Goal: Task Accomplishment & Management: Complete application form

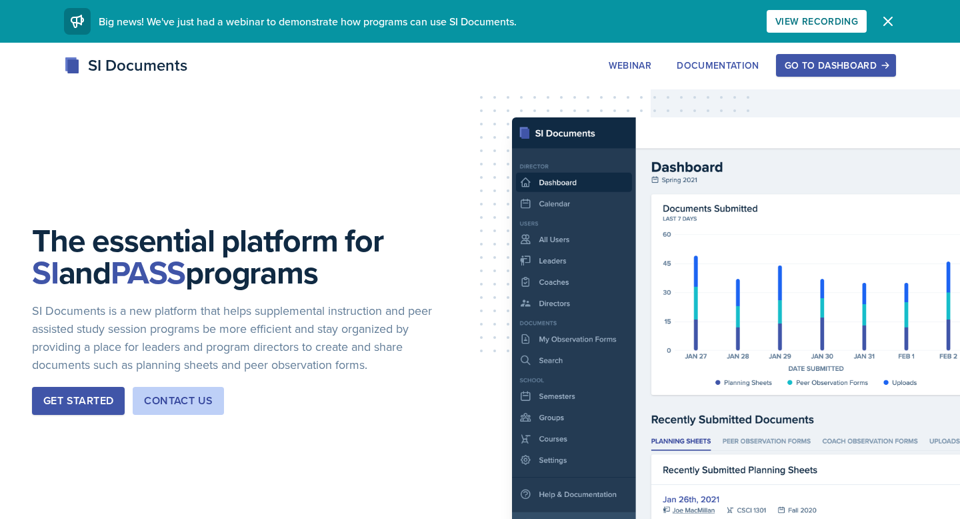
click at [72, 394] on div "Get Started" at bounding box center [78, 401] width 70 height 16
click at [855, 65] on div "Go to Dashboard" at bounding box center [836, 65] width 103 height 11
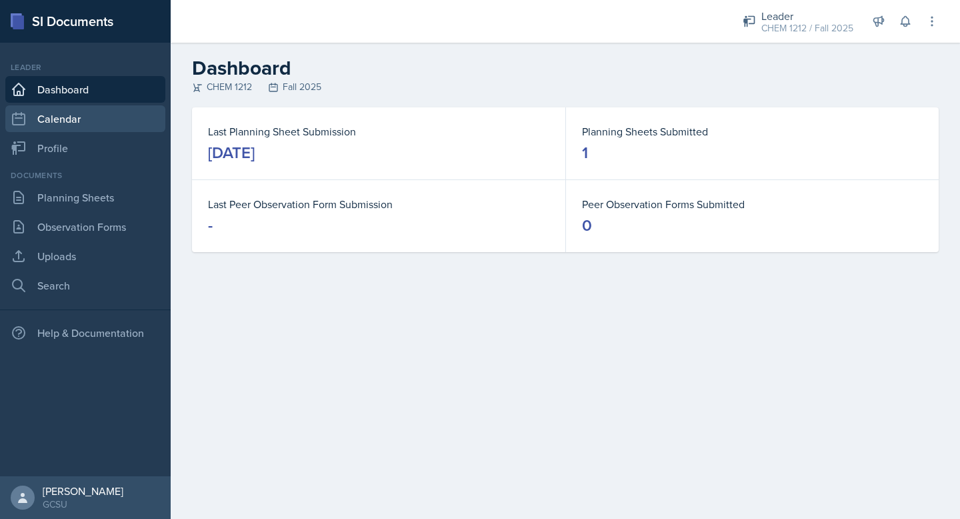
click at [66, 117] on link "Calendar" at bounding box center [85, 118] width 160 height 27
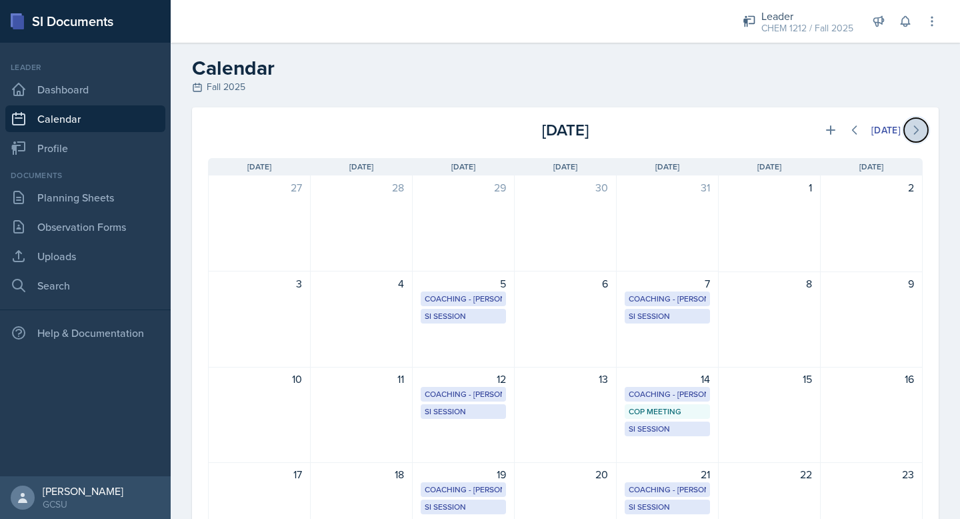
click at [910, 133] on icon at bounding box center [915, 129] width 13 height 13
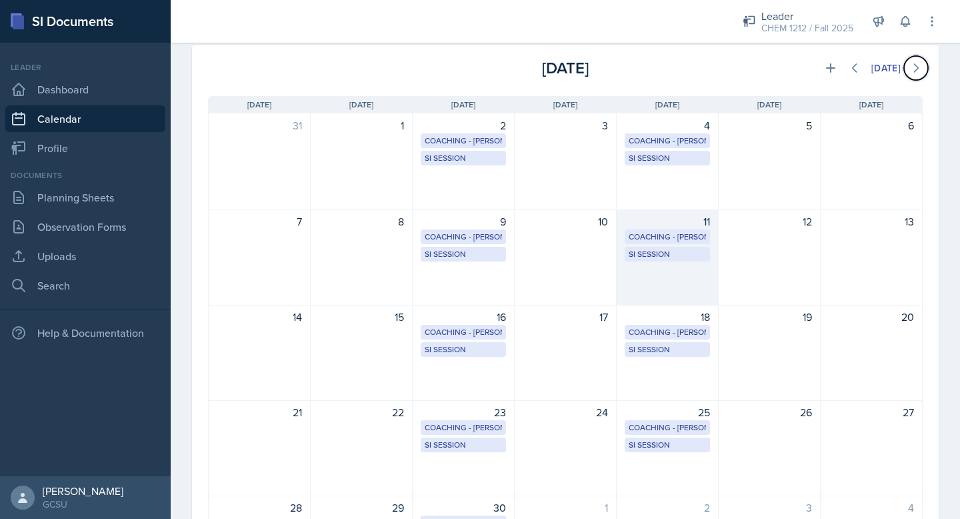
scroll to position [56, 0]
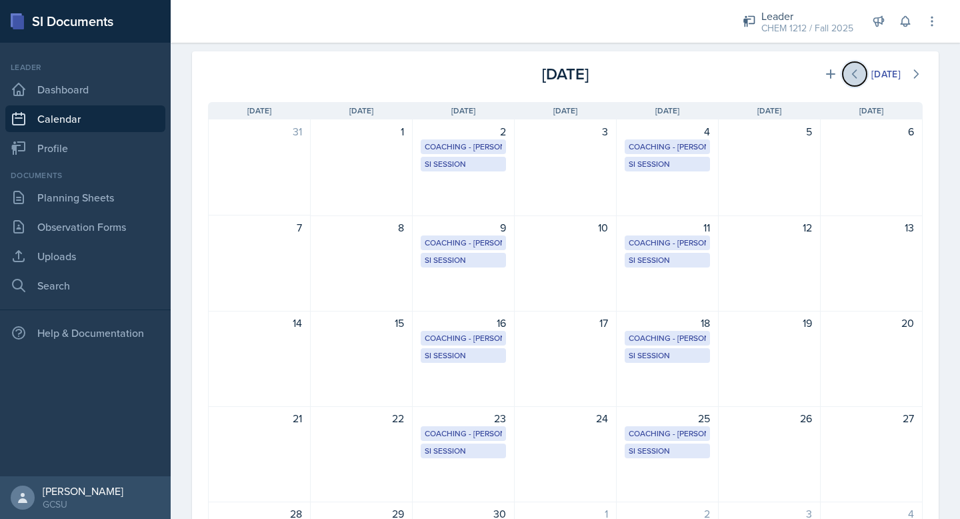
click at [853, 75] on icon at bounding box center [854, 73] width 13 height 13
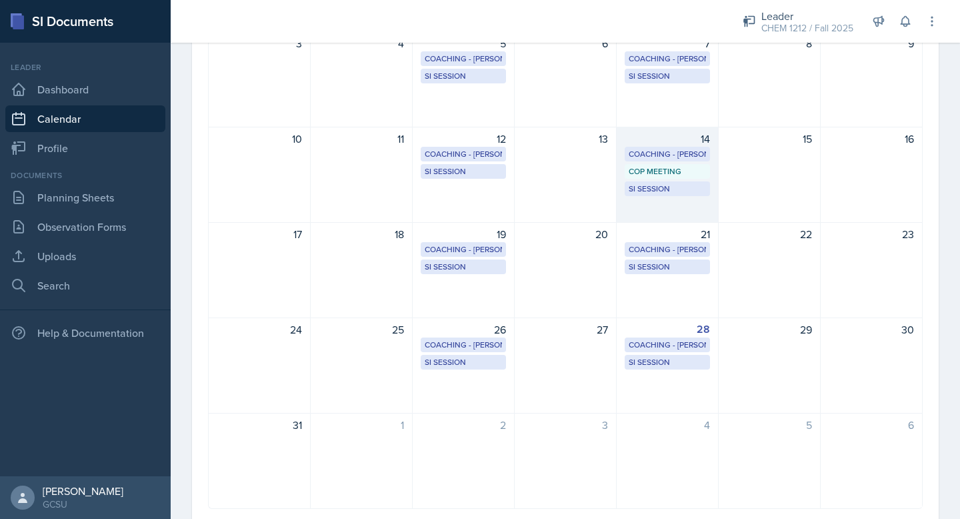
scroll to position [248, 0]
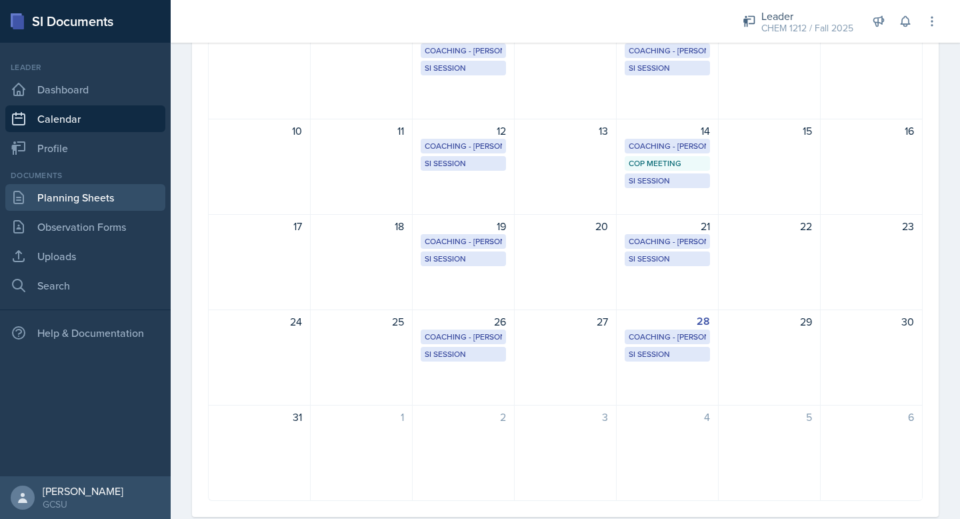
click at [79, 195] on link "Planning Sheets" at bounding box center [85, 197] width 160 height 27
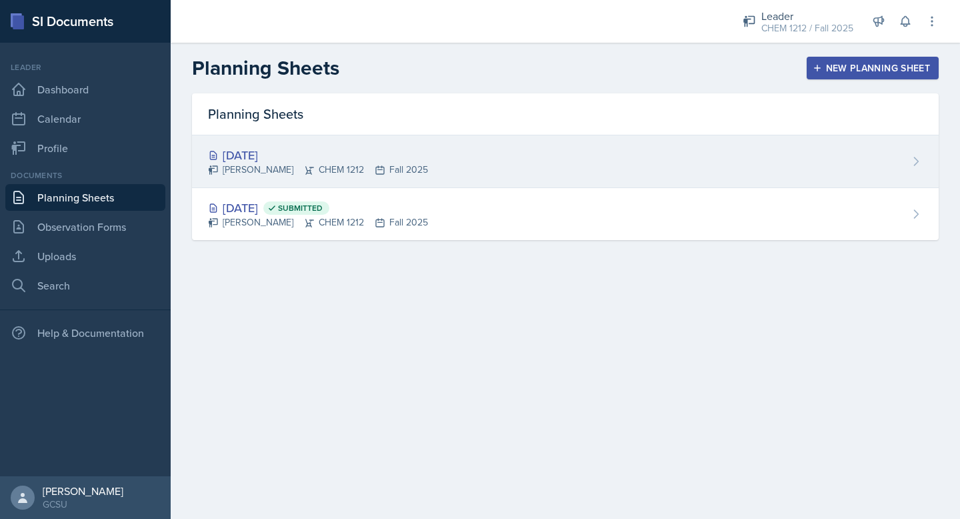
click at [303, 174] on div "[PERSON_NAME] CHEM 1212 Fall 2025" at bounding box center [318, 170] width 220 height 14
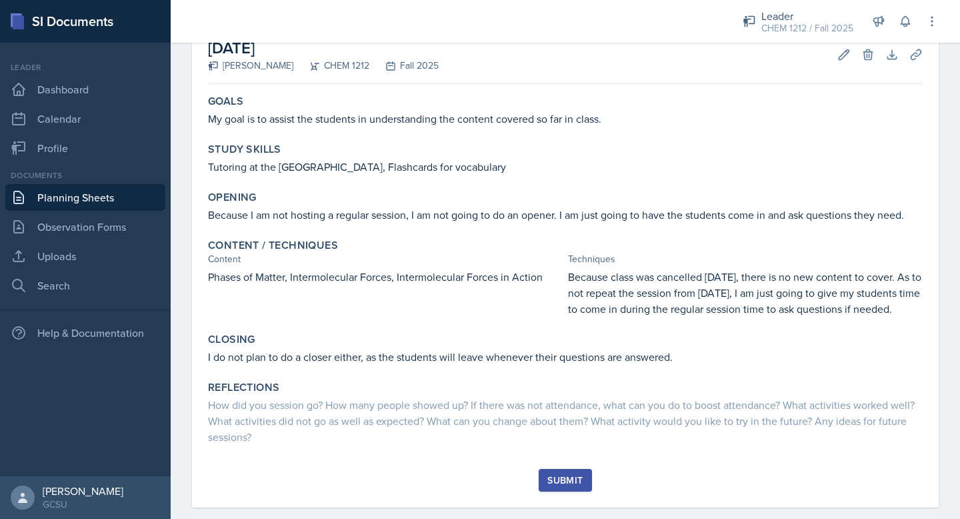
scroll to position [89, 0]
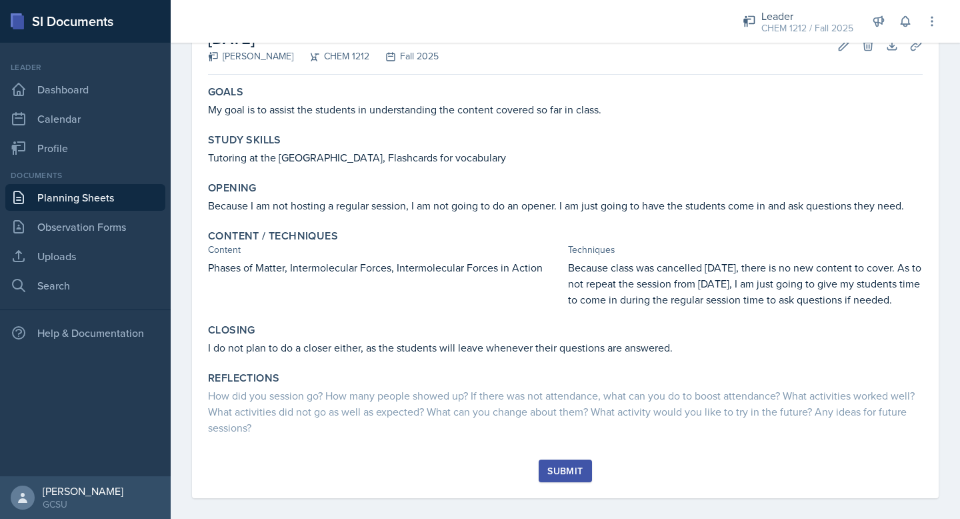
click at [569, 476] on div "Submit" at bounding box center [564, 470] width 35 height 11
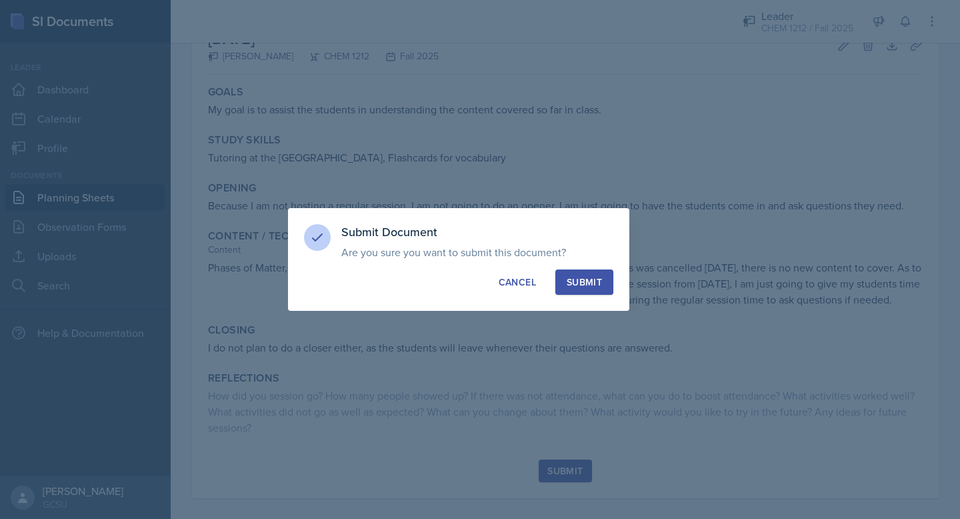
click at [588, 290] on button "Submit" at bounding box center [584, 281] width 58 height 25
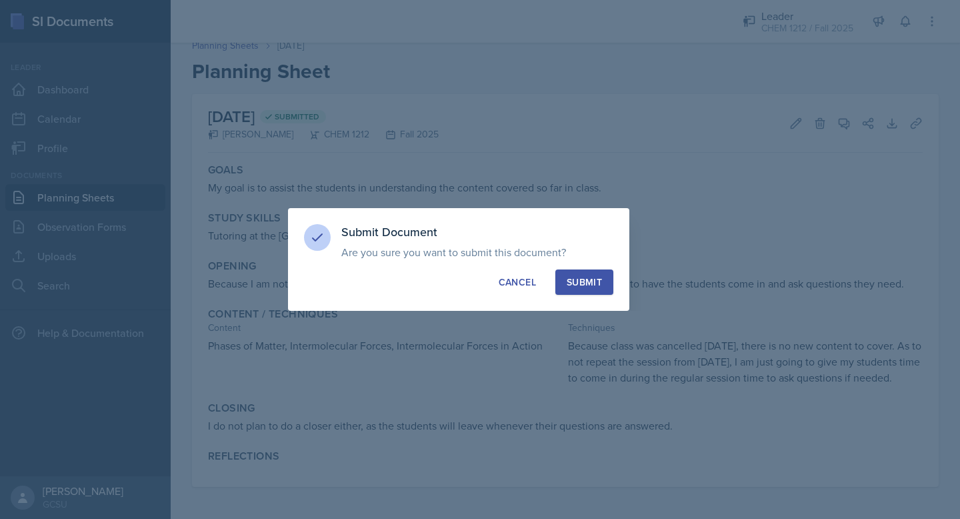
scroll to position [27, 0]
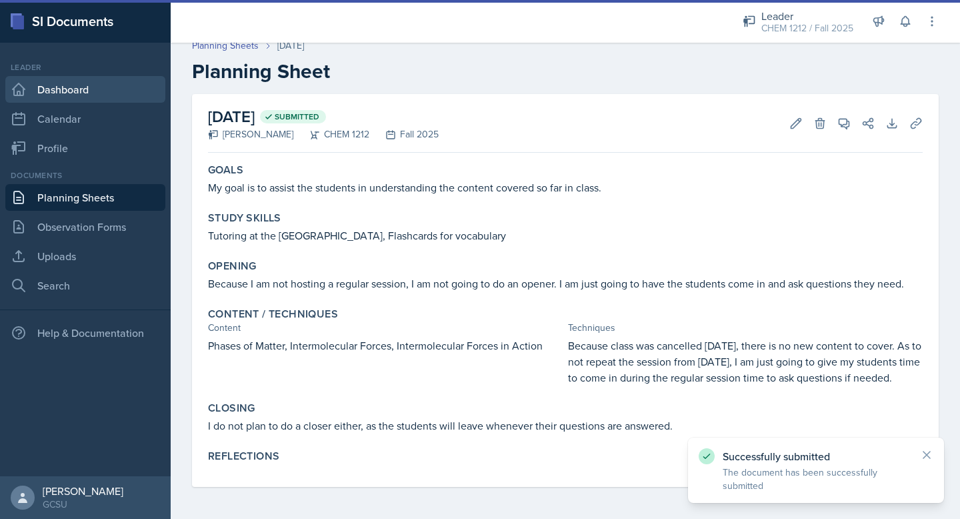
click at [46, 92] on link "Dashboard" at bounding box center [85, 89] width 160 height 27
